Goal: Information Seeking & Learning: Learn about a topic

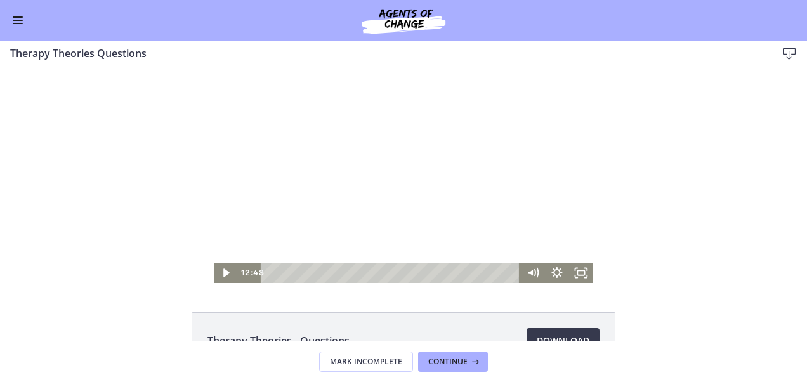
scroll to position [452, 0]
click at [476, 368] on button "Continue" at bounding box center [453, 361] width 70 height 20
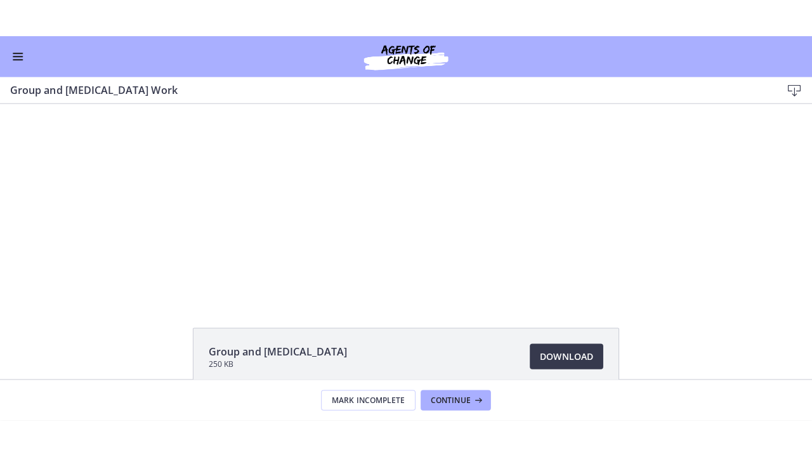
scroll to position [25, 0]
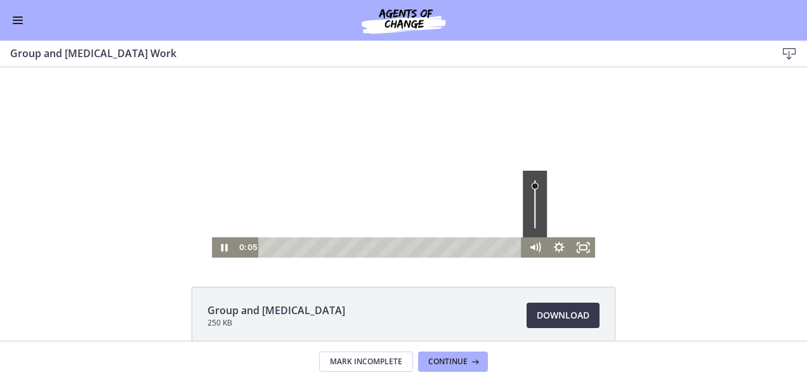
click at [533, 186] on div "Volume" at bounding box center [534, 204] width 24 height 67
drag, startPoint x: 578, startPoint y: 240, endPoint x: 581, endPoint y: 329, distance: 88.8
click at [578, 240] on icon "Fullscreen" at bounding box center [583, 247] width 24 height 20
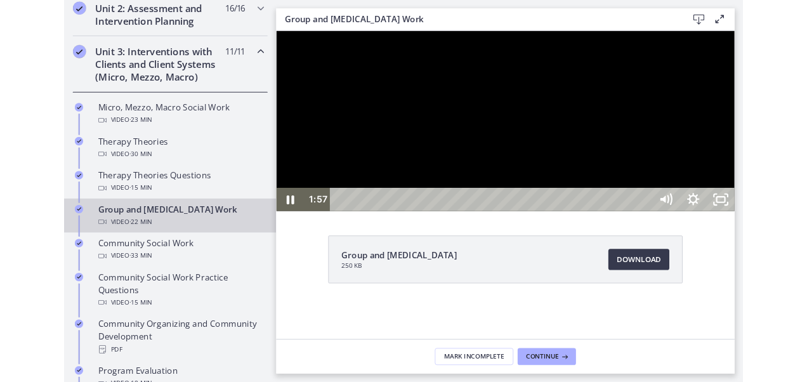
scroll to position [454, 0]
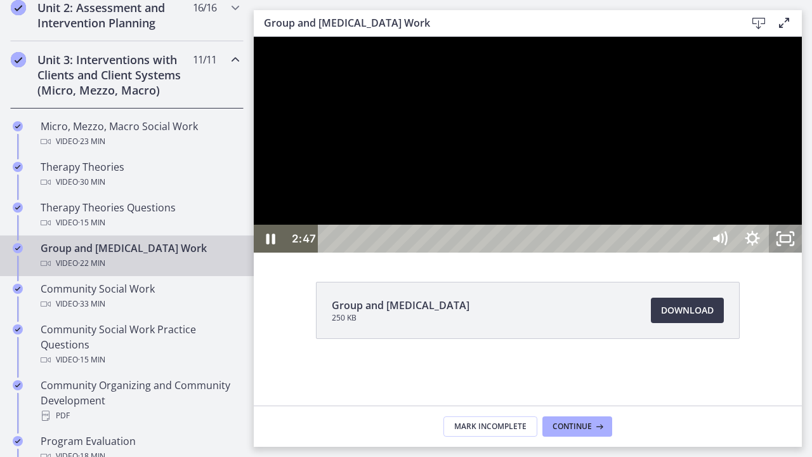
click at [801, 252] on icon "Unfullscreen" at bounding box center [785, 238] width 33 height 28
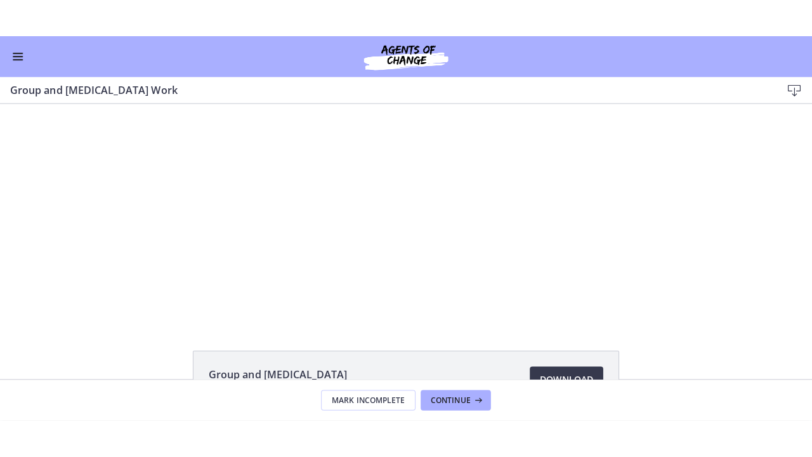
scroll to position [451, 0]
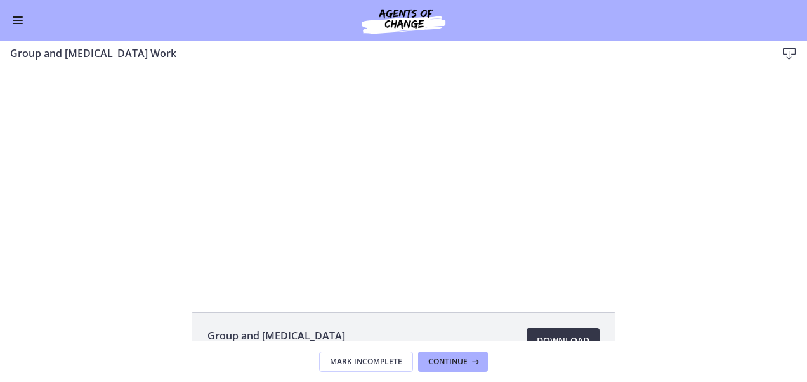
click at [565, 328] on link "Download Opens in a new window" at bounding box center [562, 340] width 73 height 25
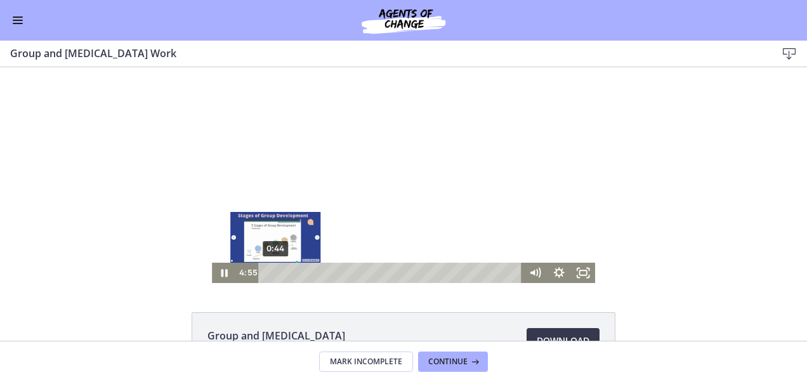
click at [269, 270] on div "0:44" at bounding box center [391, 273] width 249 height 20
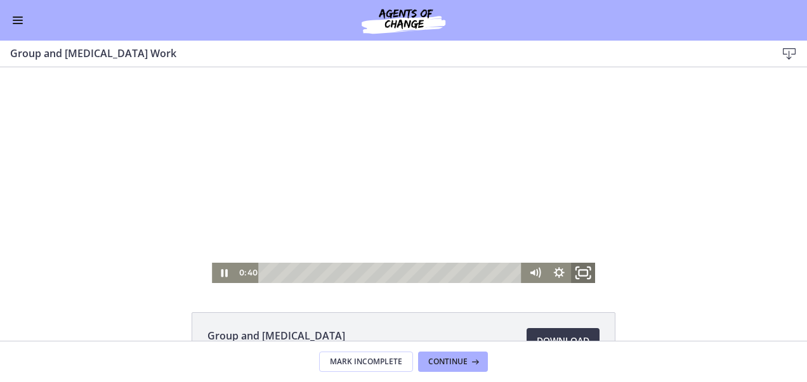
click at [576, 266] on icon "Fullscreen" at bounding box center [582, 273] width 29 height 24
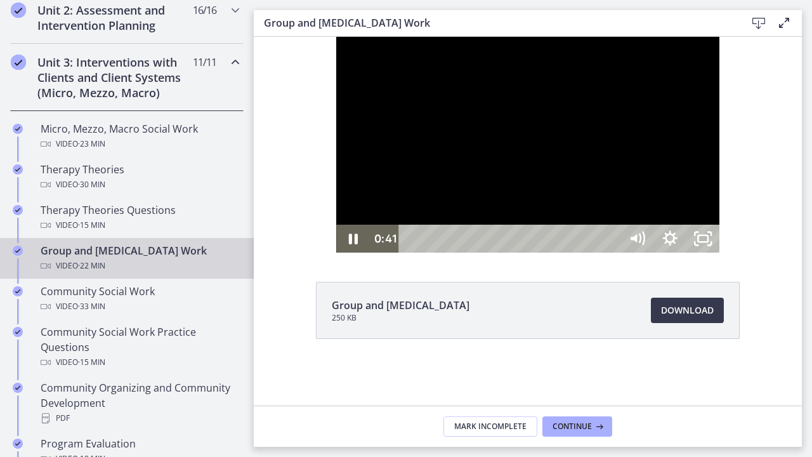
scroll to position [453, 0]
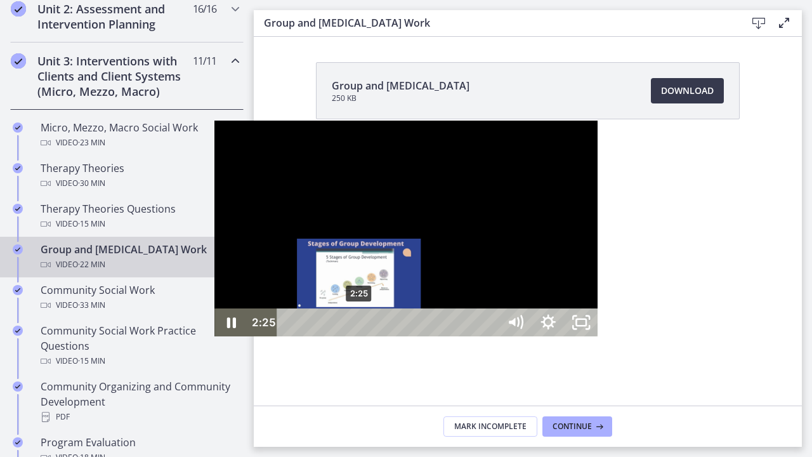
click at [289, 336] on div "2:25" at bounding box center [389, 322] width 201 height 28
click at [289, 336] on div "2:20" at bounding box center [389, 322] width 201 height 28
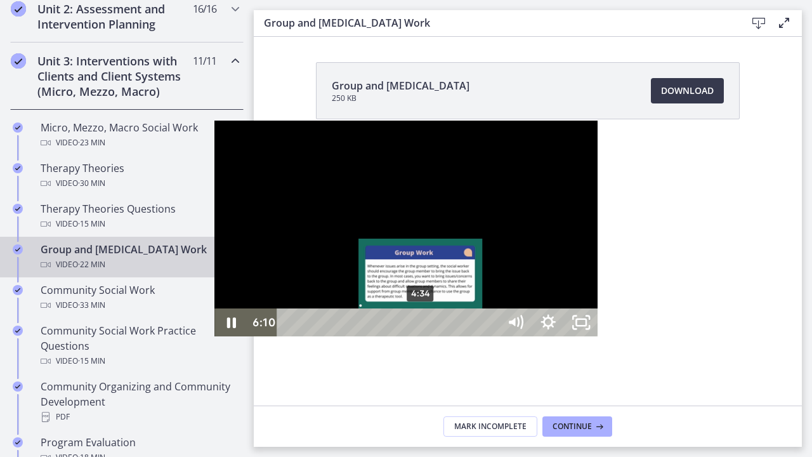
click at [214, 336] on div at bounding box center [405, 228] width 383 height 216
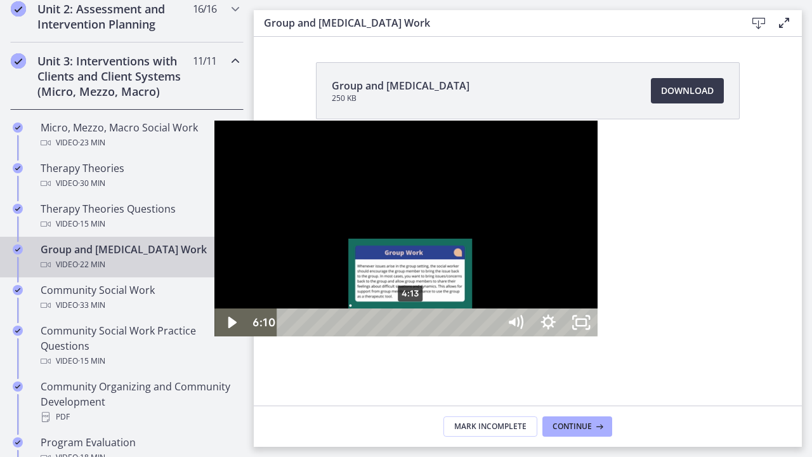
click at [289, 336] on div "4:13" at bounding box center [389, 322] width 201 height 28
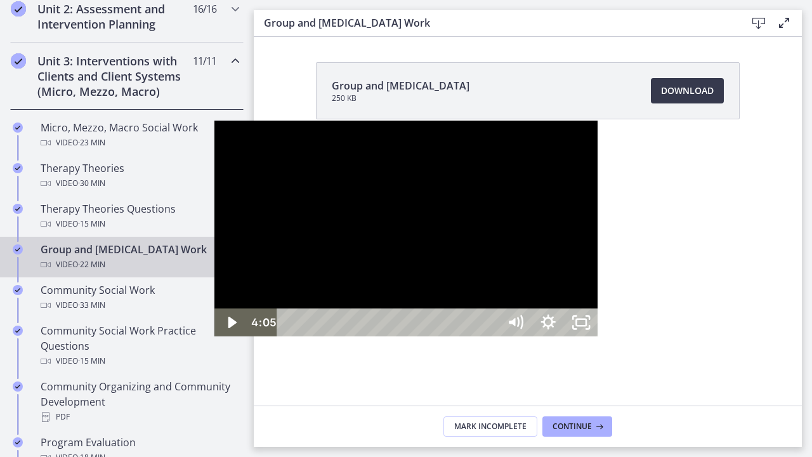
click at [514, 336] on div at bounding box center [405, 228] width 383 height 216
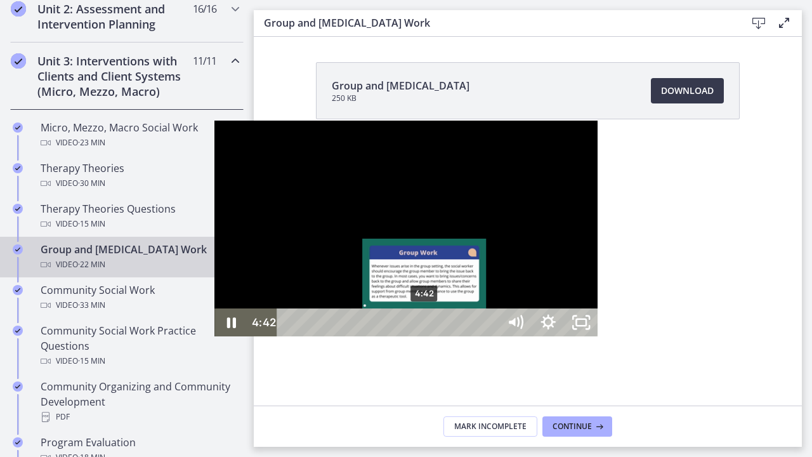
click at [289, 336] on div "4:42" at bounding box center [389, 322] width 201 height 28
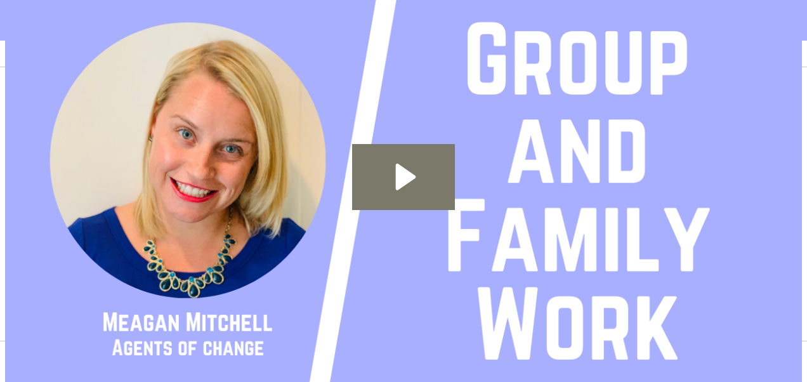
scroll to position [450, 0]
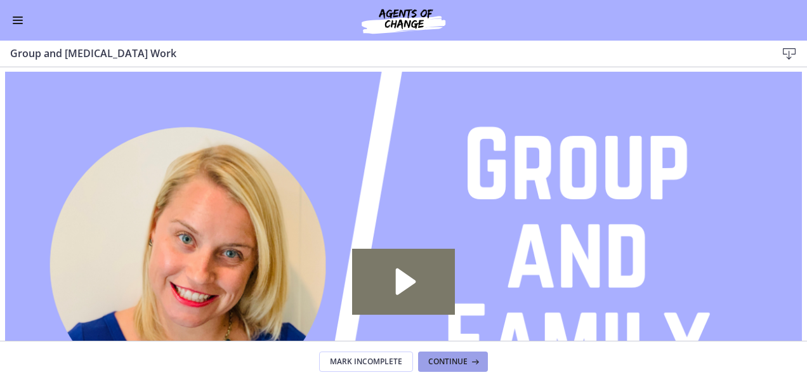
click at [469, 361] on icon at bounding box center [473, 361] width 13 height 10
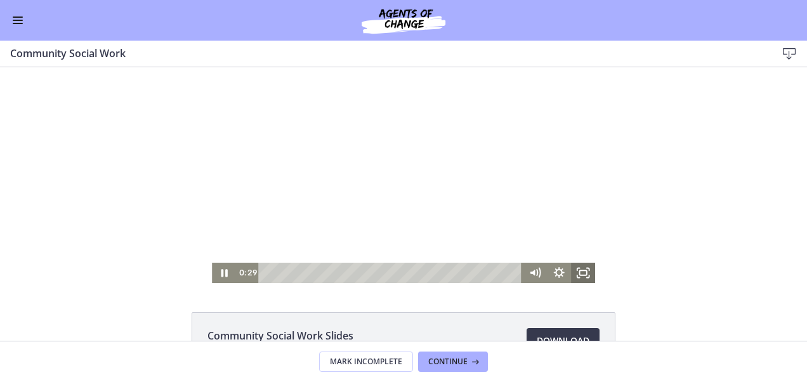
click at [580, 273] on icon "Fullscreen" at bounding box center [583, 273] width 24 height 20
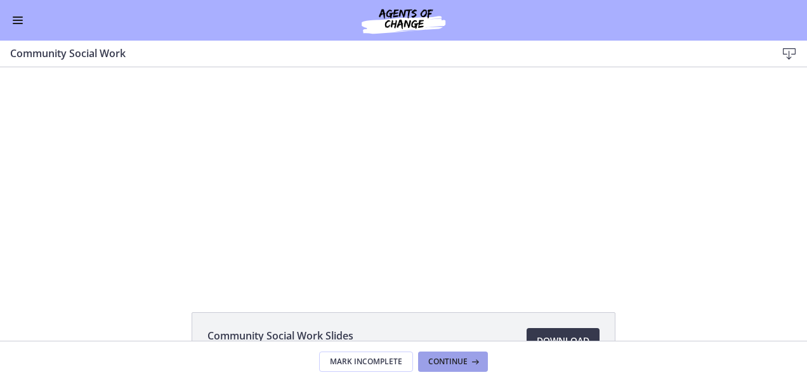
click at [456, 364] on span "Continue" at bounding box center [447, 361] width 39 height 10
click at [445, 365] on span "Continue" at bounding box center [447, 361] width 39 height 10
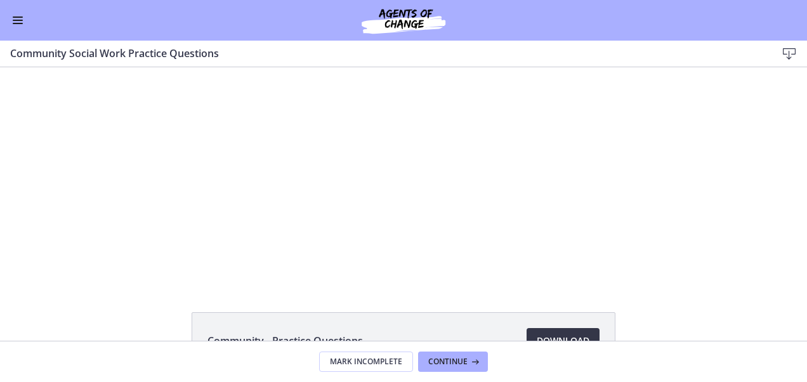
click at [544, 330] on link "Download Opens in a new window" at bounding box center [562, 340] width 73 height 25
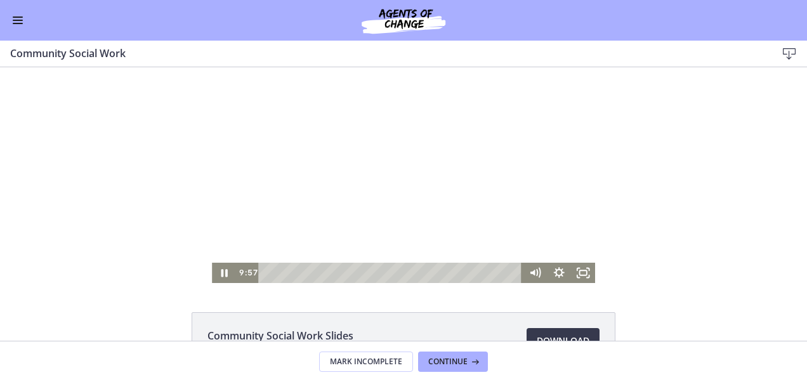
click at [324, 170] on div at bounding box center [403, 175] width 383 height 216
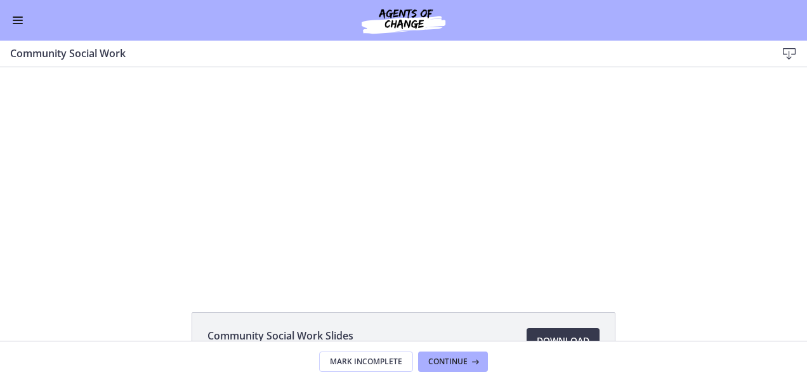
scroll to position [448, 0]
